Goal: Task Accomplishment & Management: Manage account settings

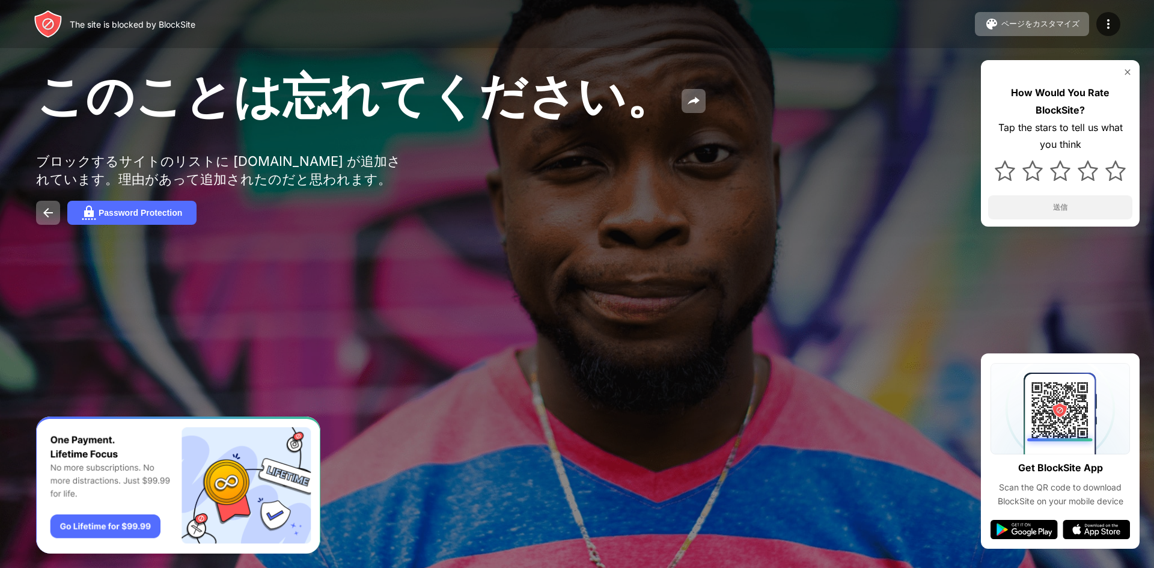
click at [729, 175] on div "このことは忘れてください。 ブロックするサイトのリストに youtube.com が追加されています。理由があって追加されたのだと思われます。 Passwor…" at bounding box center [577, 145] width 1154 height 290
